Goal: Task Accomplishment & Management: Manage account settings

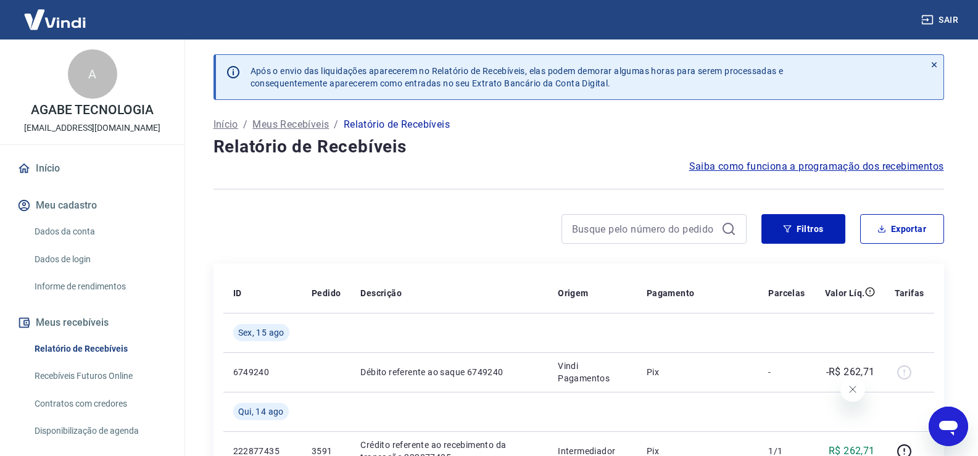
scroll to position [123, 0]
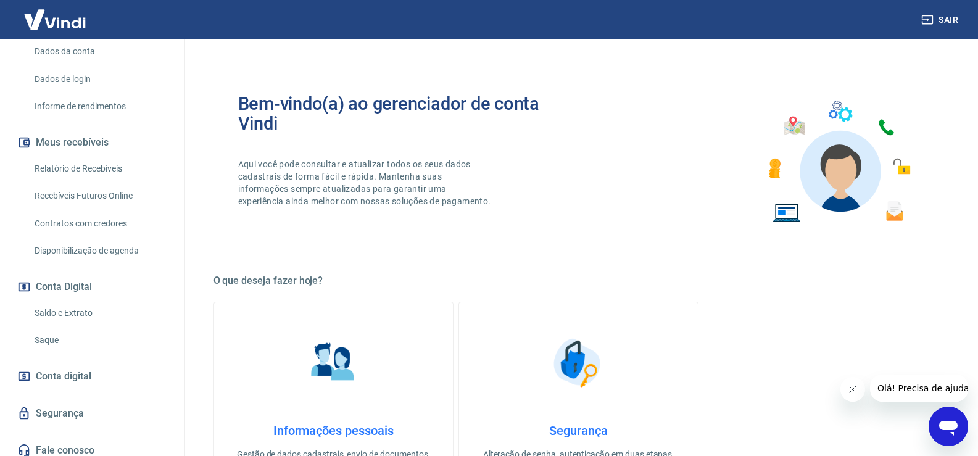
scroll to position [185, 0]
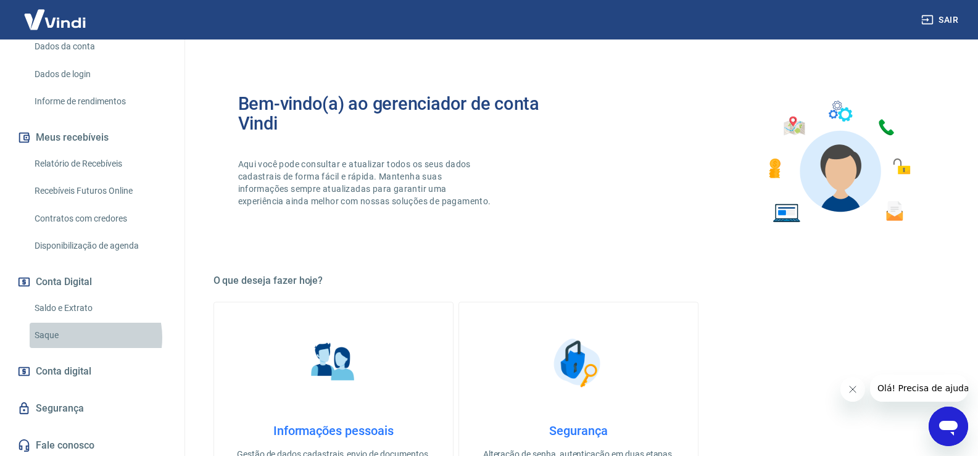
click at [78, 337] on link "Saque" at bounding box center [100, 335] width 140 height 25
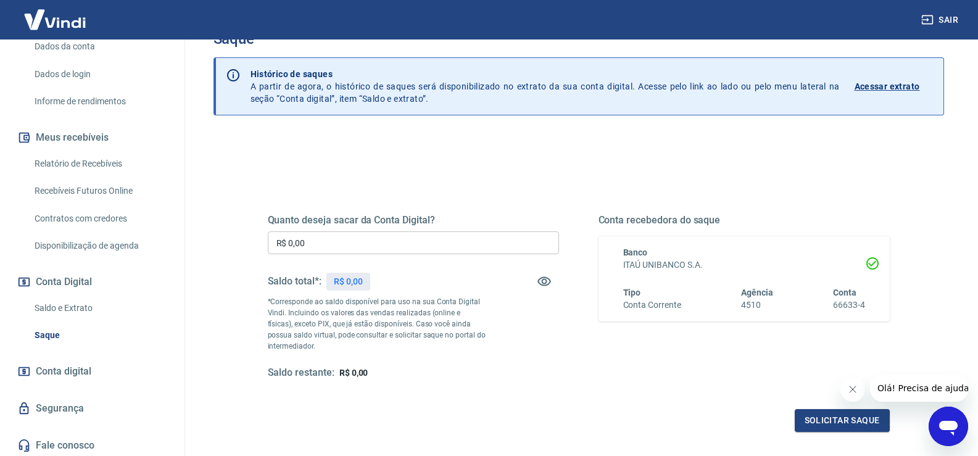
scroll to position [62, 0]
